Goal: Information Seeking & Learning: Learn about a topic

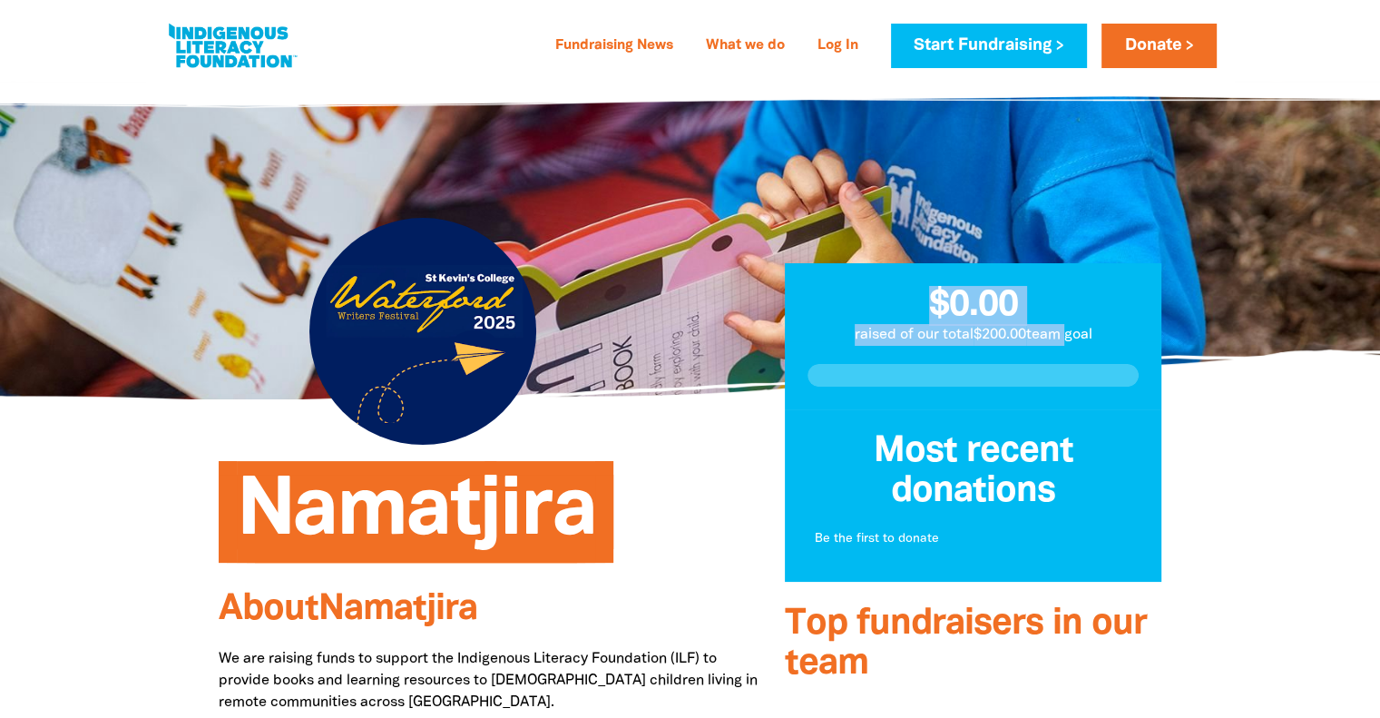
drag, startPoint x: 1003, startPoint y: 324, endPoint x: 1053, endPoint y: 332, distance: 50.6
click at [1053, 332] on div "$0.00 raised of our total $200.00 team goal Most recent donations Be the first …" at bounding box center [973, 520] width 377 height 515
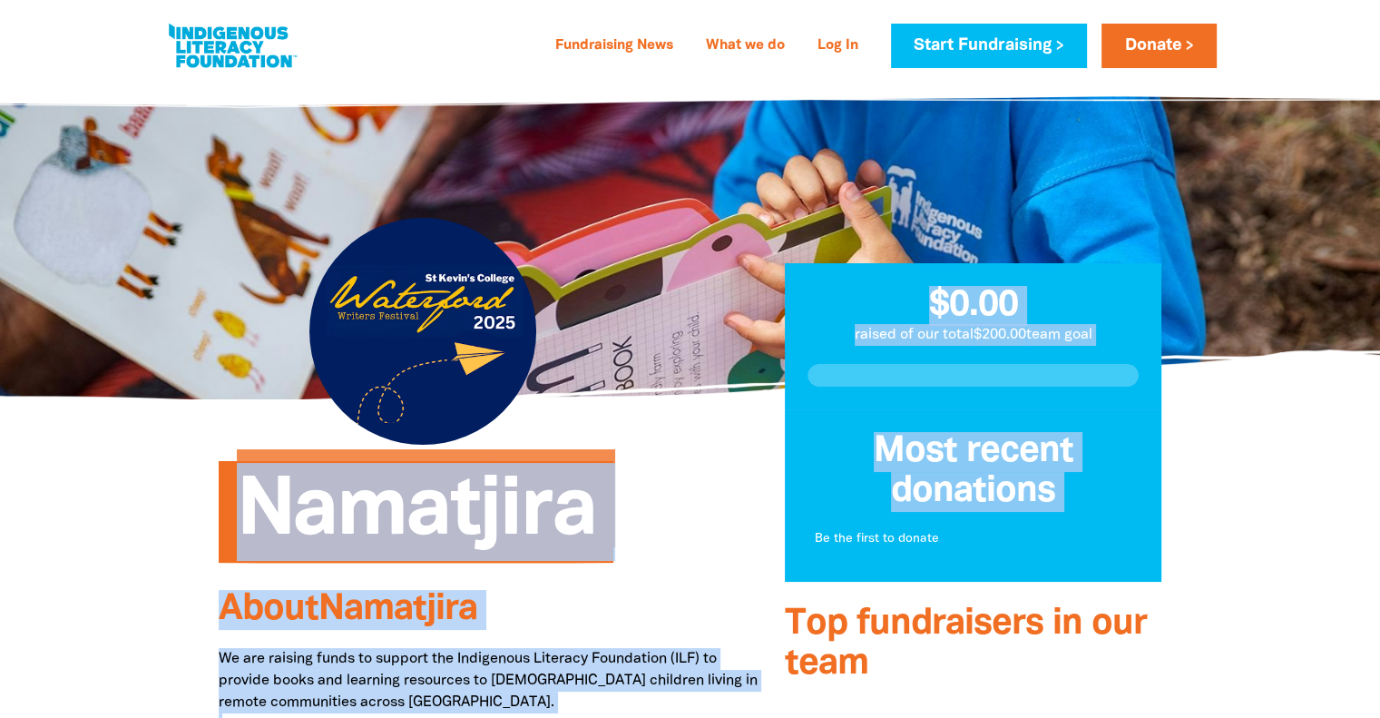
drag, startPoint x: 254, startPoint y: 513, endPoint x: 837, endPoint y: 522, distance: 582.7
click at [681, 507] on h1 "Namatjira" at bounding box center [506, 512] width 539 height 98
